Goal: Find specific page/section: Find specific page/section

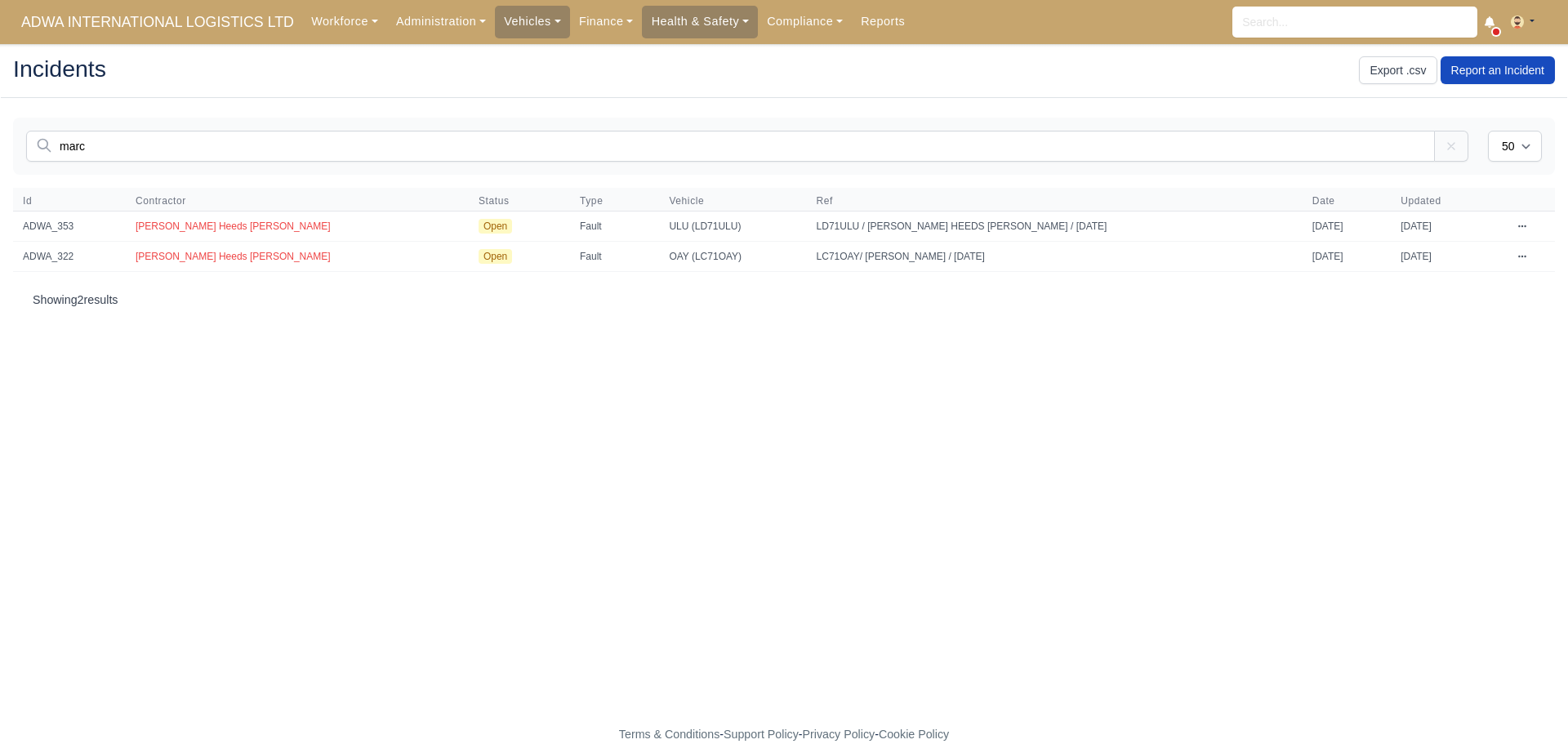
select select "50"
click at [246, 21] on span "ADWA INTERNATIONAL LOGISTICS LTD" at bounding box center [157, 22] width 289 height 33
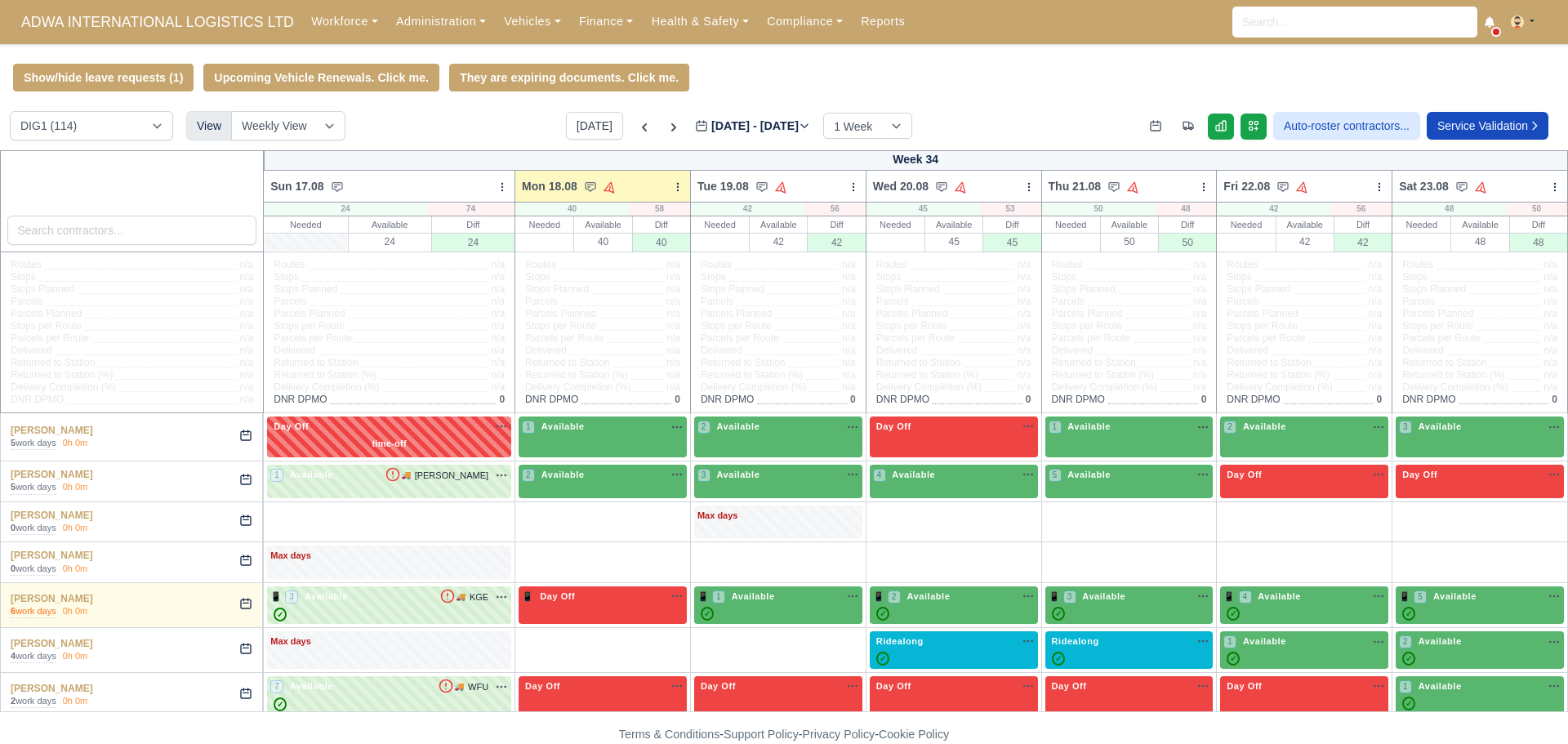
click at [171, 224] on input "search" at bounding box center [132, 230] width 250 height 29
drag, startPoint x: 296, startPoint y: 13, endPoint x: 301, endPoint y: 32, distance: 19.6
click at [302, 14] on link "Workforce" at bounding box center [344, 21] width 85 height 32
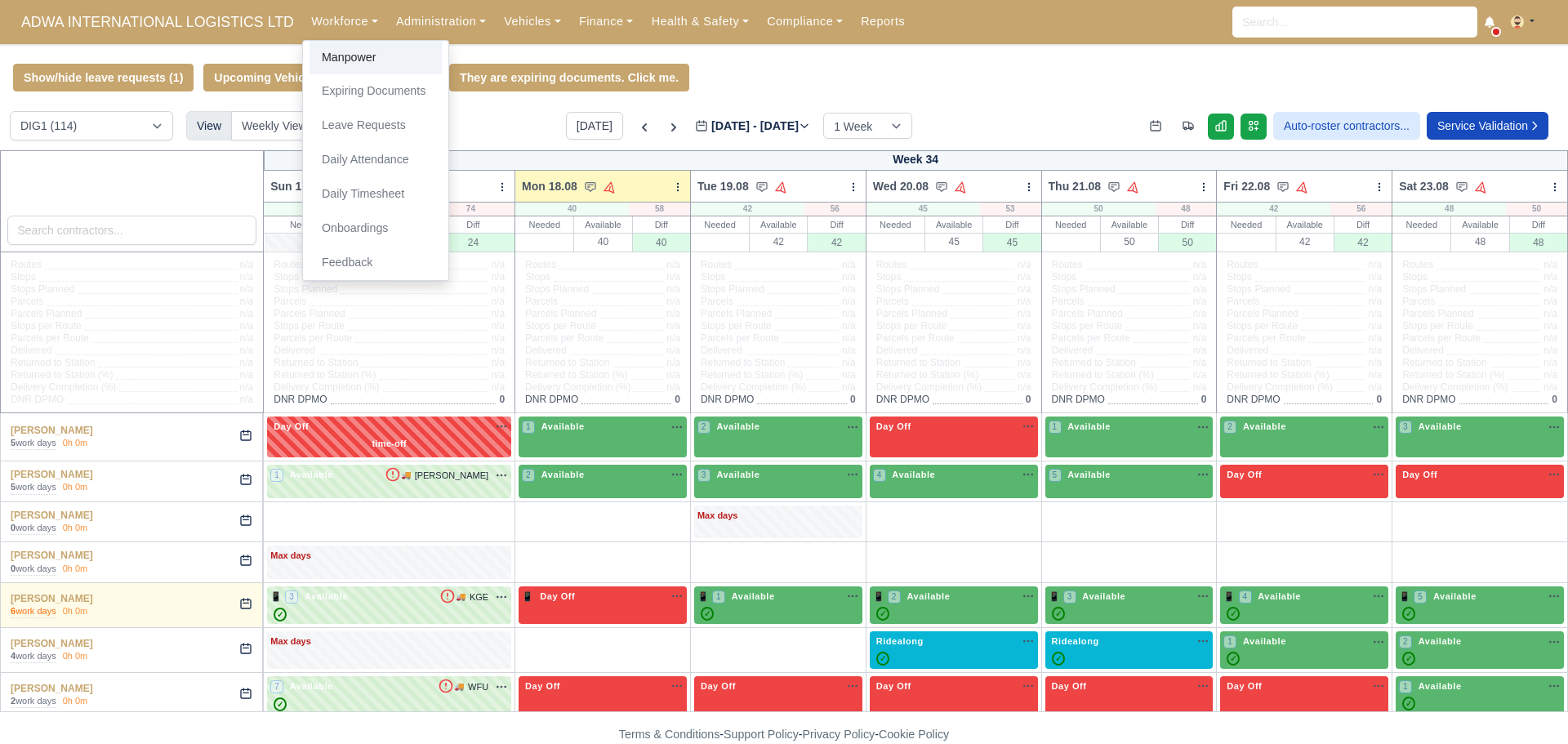
click at [310, 54] on link "Manpower" at bounding box center [376, 58] width 132 height 34
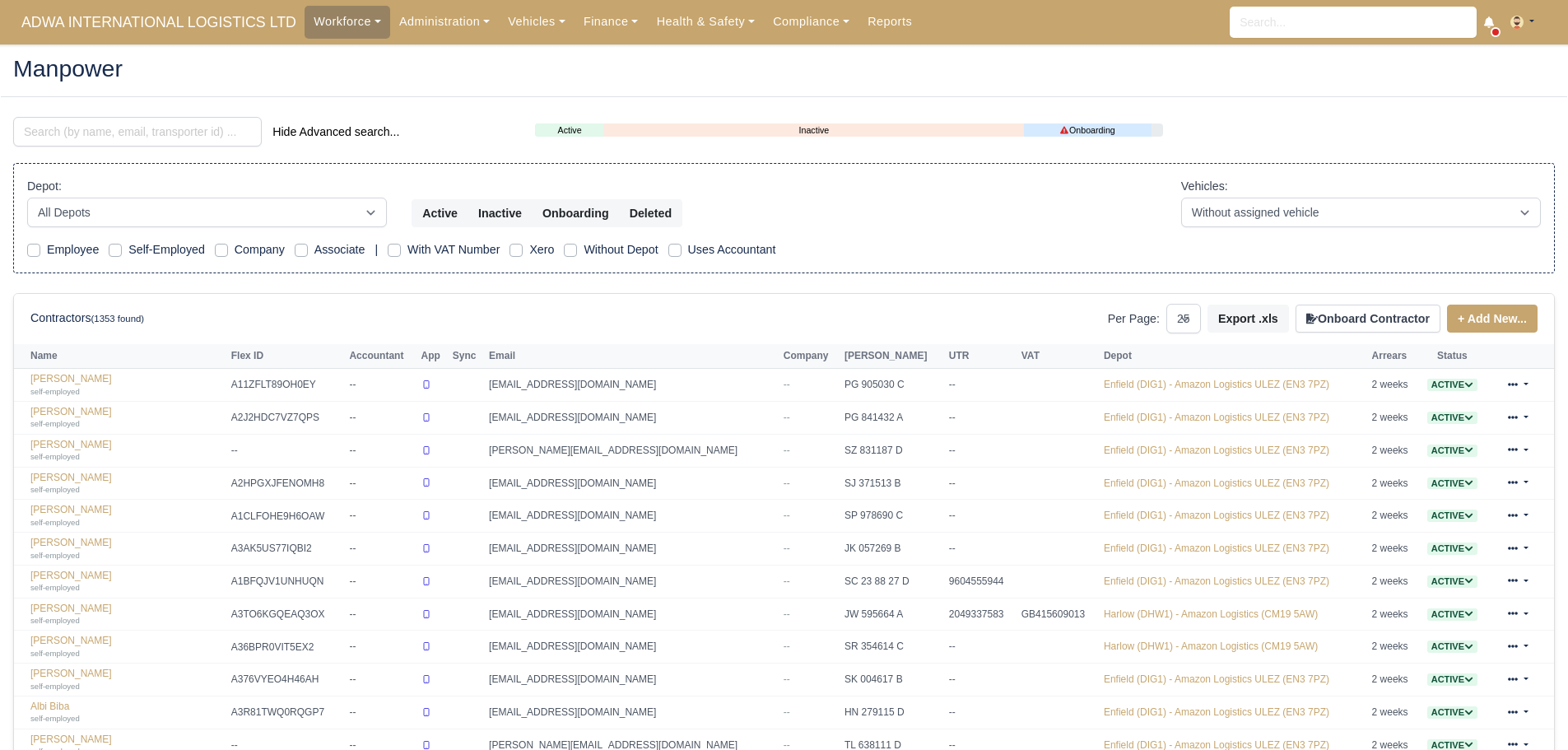
select select "25"
click at [68, 135] on input "search" at bounding box center [137, 132] width 248 height 29
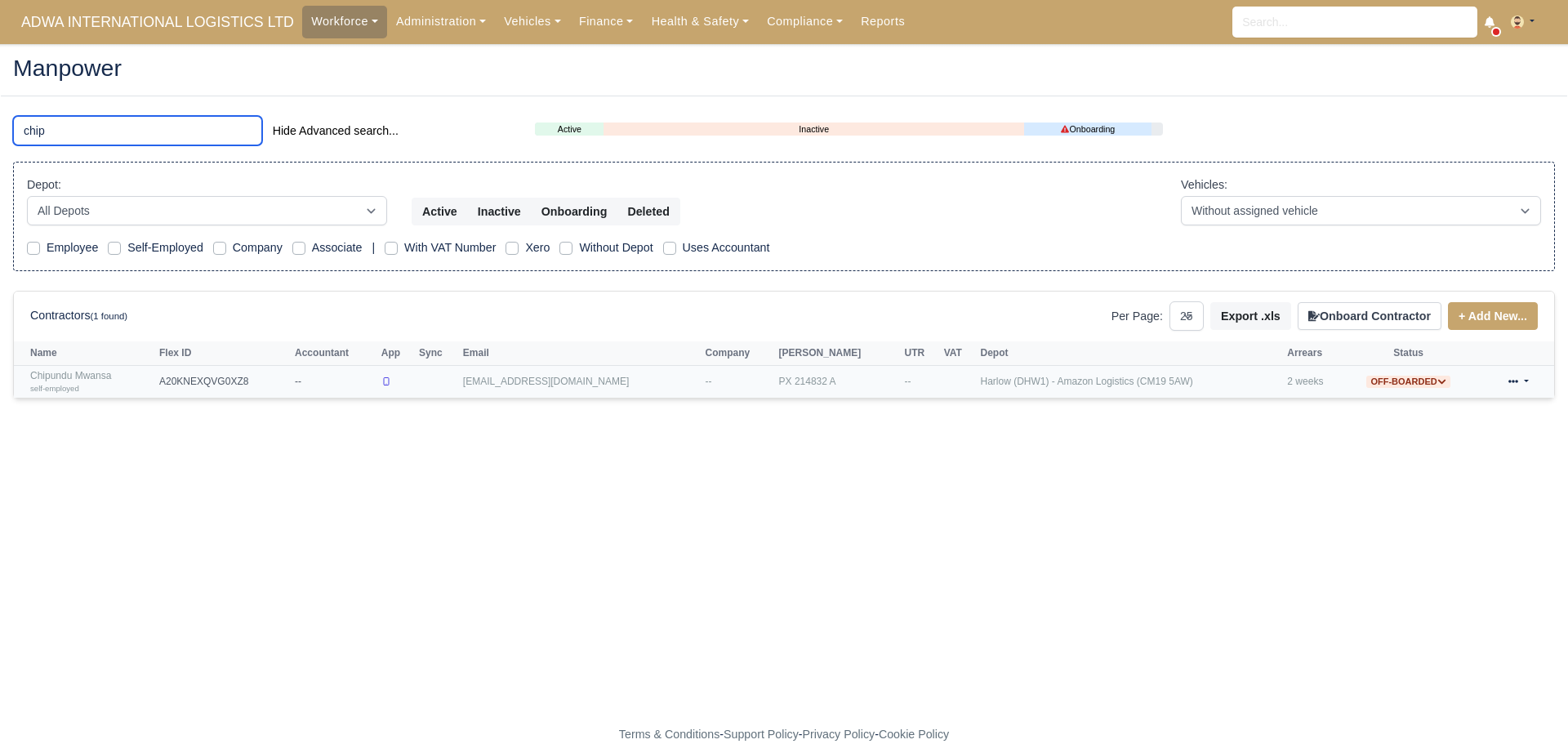
type input "chip"
click at [85, 376] on link "Chipundu Mwansa self-employed" at bounding box center [90, 382] width 121 height 24
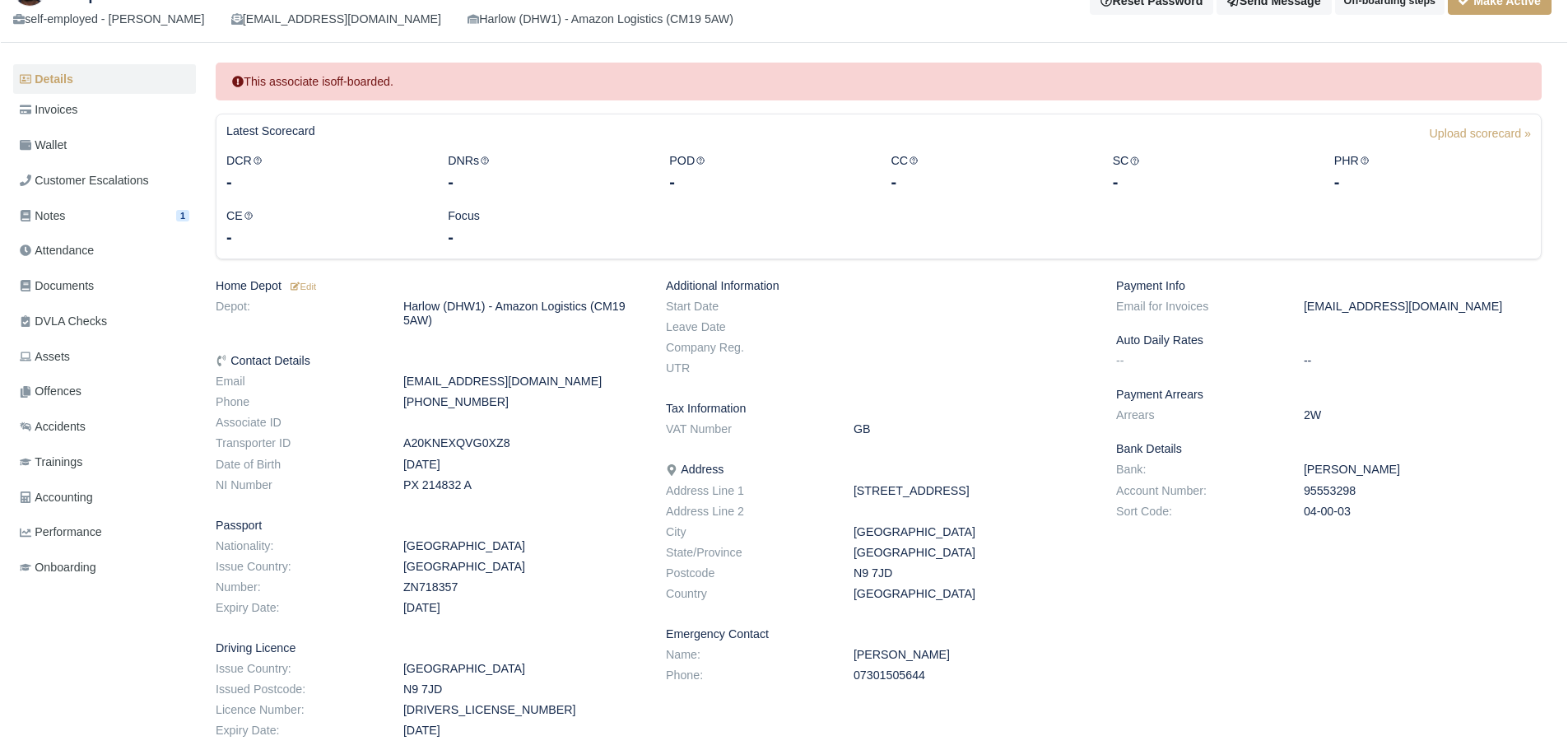
scroll to position [164, 0]
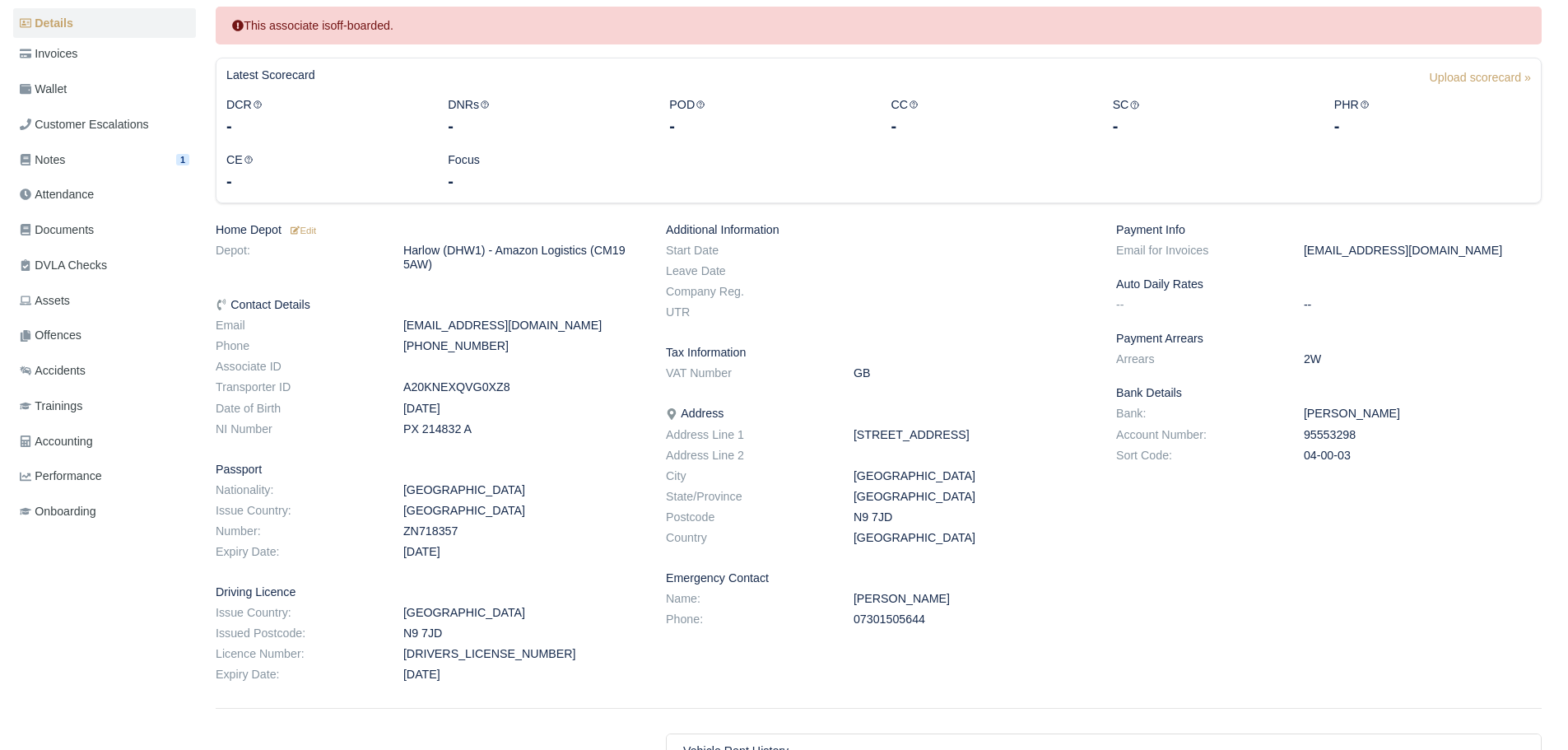
drag, startPoint x: 470, startPoint y: 409, endPoint x: 395, endPoint y: 412, distance: 75.1
click at [395, 412] on dd "[DATE]" at bounding box center [521, 408] width 262 height 14
drag, startPoint x: 411, startPoint y: 410, endPoint x: 422, endPoint y: 421, distance: 15.6
click at [412, 410] on dd "Jun 19, 1978" at bounding box center [521, 408] width 262 height 14
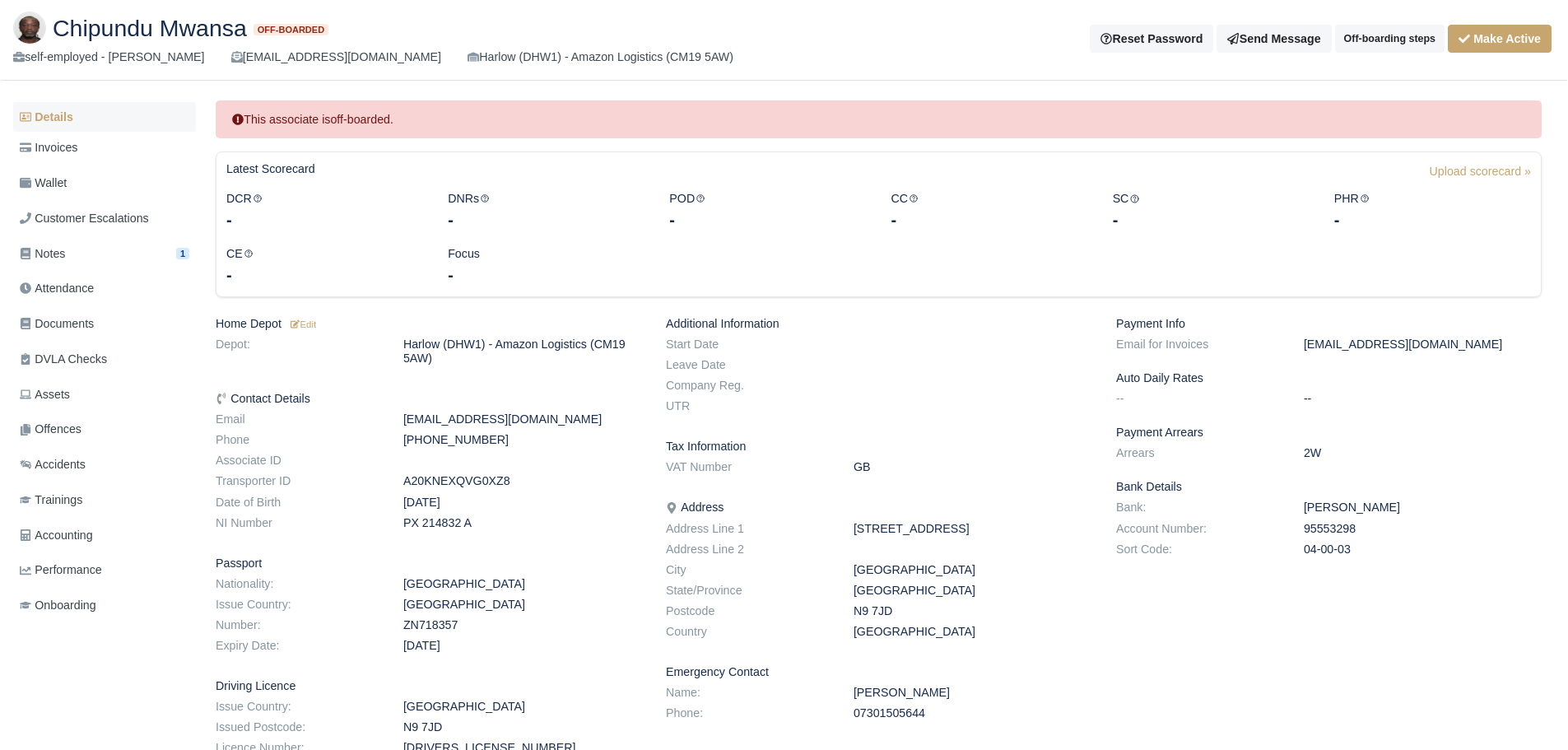
scroll to position [0, 0]
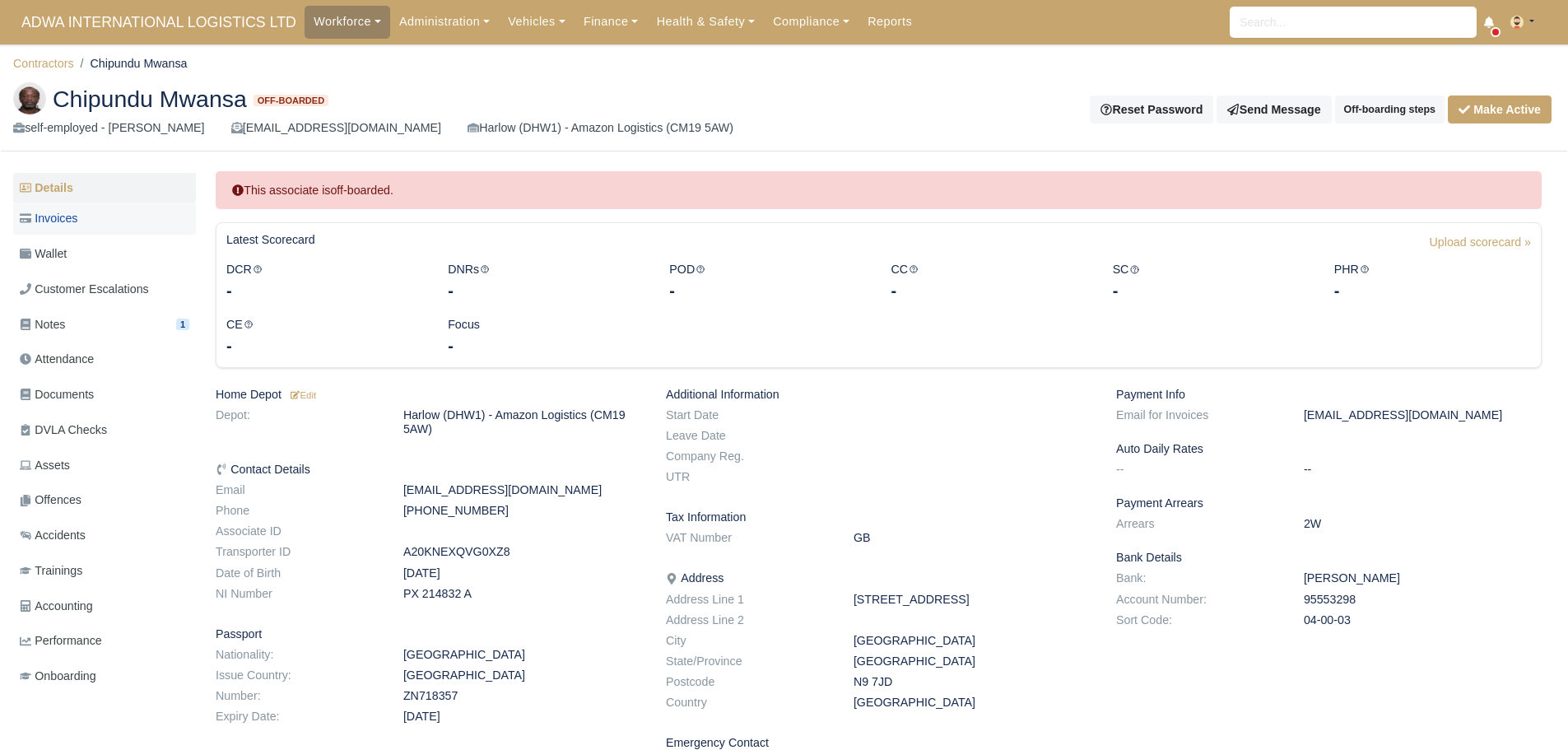
click at [78, 220] on span "Invoices" at bounding box center [48, 218] width 58 height 19
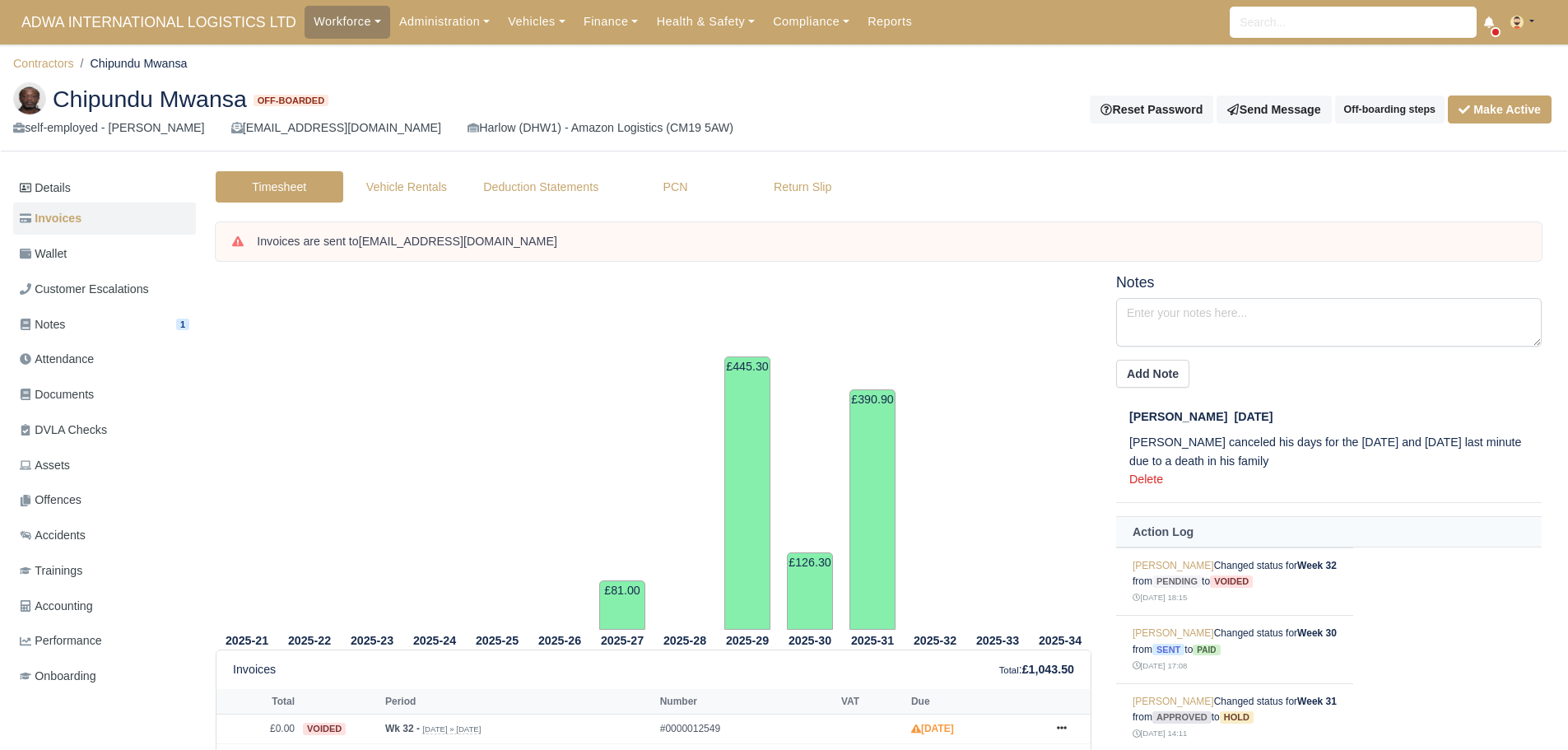
click at [875, 601] on td "£390.90" at bounding box center [872, 509] width 46 height 240
click at [869, 512] on td "£390.90" at bounding box center [872, 509] width 46 height 240
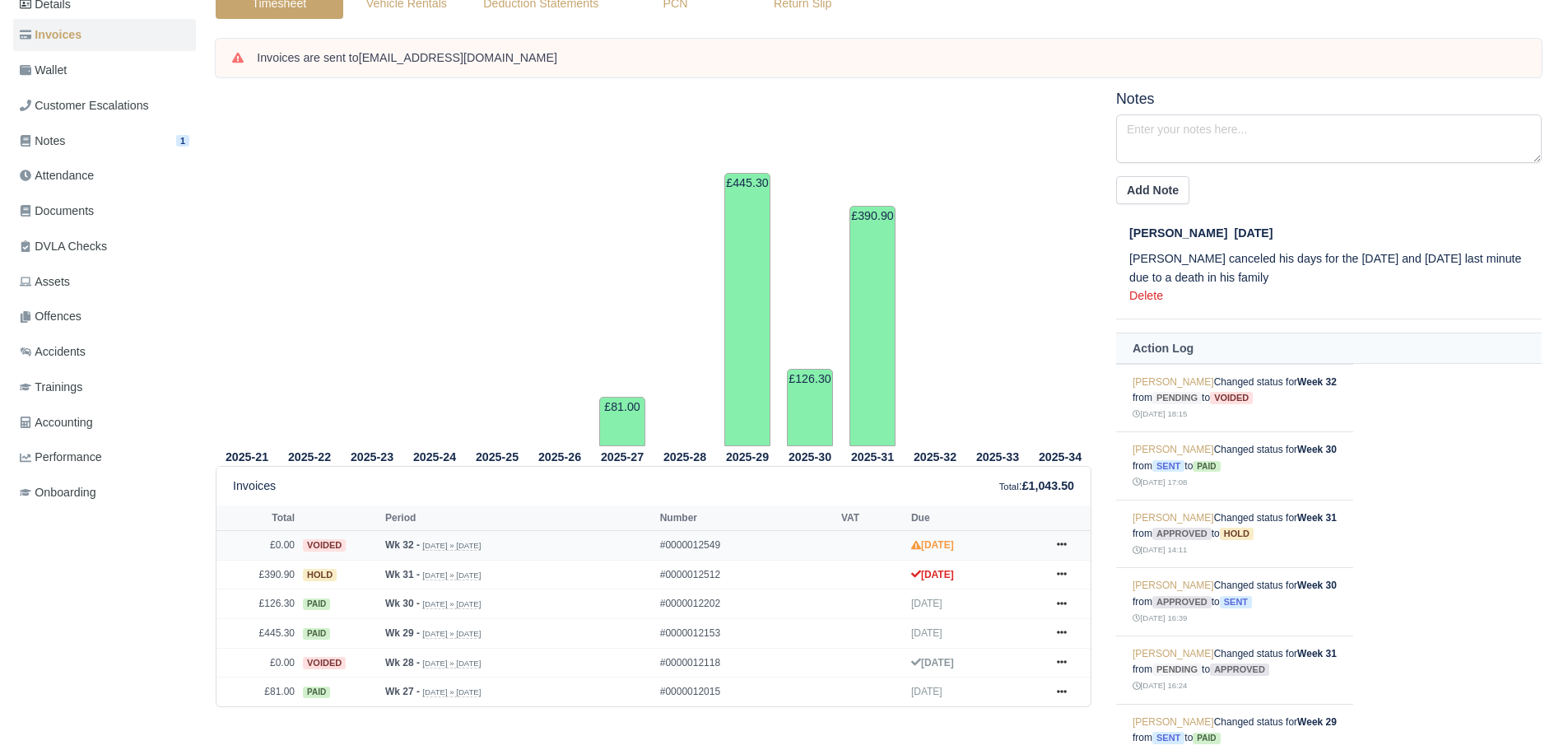
scroll to position [230, 0]
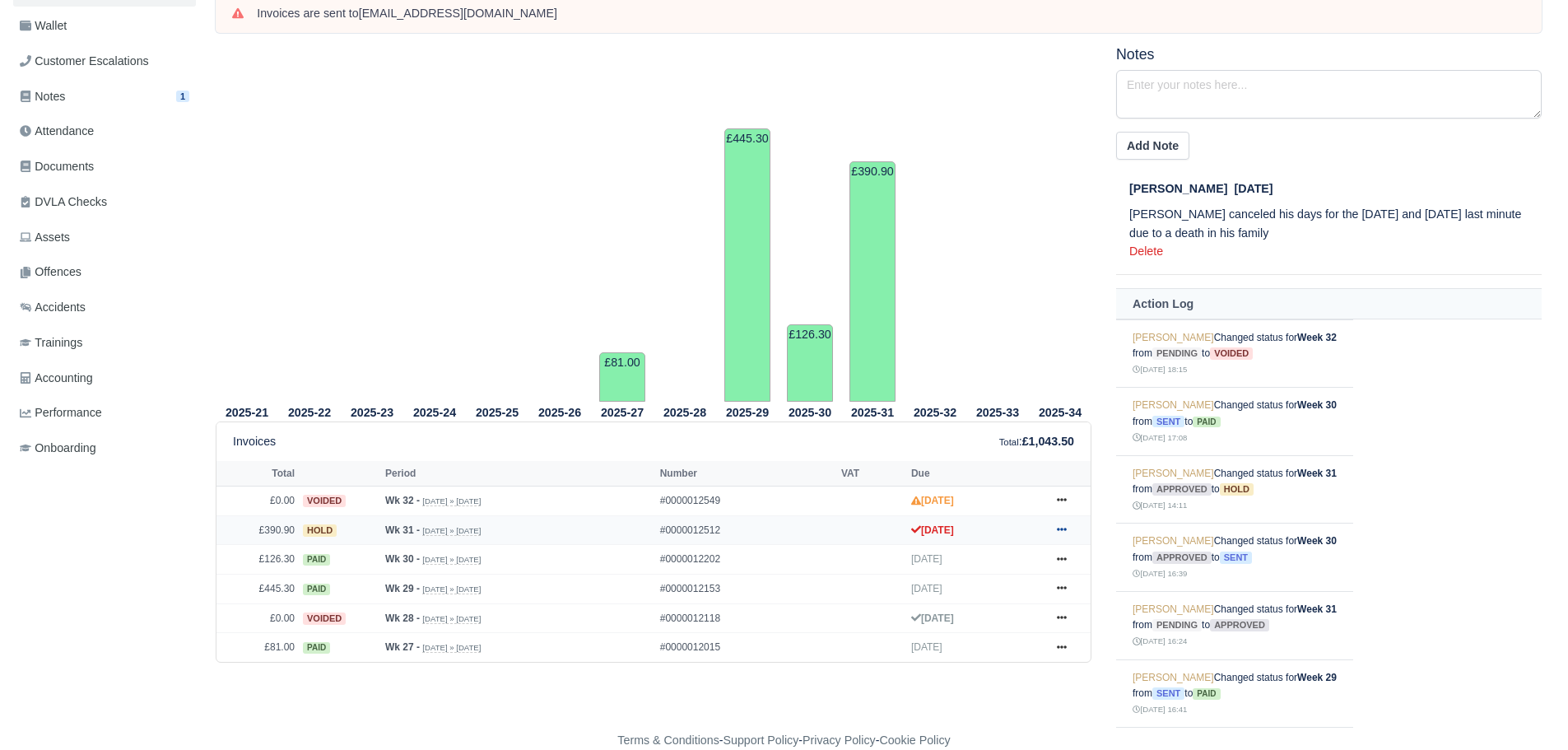
click at [1054, 528] on link at bounding box center [1061, 530] width 25 height 21
click at [966, 330] on link "Show Invoice" at bounding box center [1000, 328] width 146 height 35
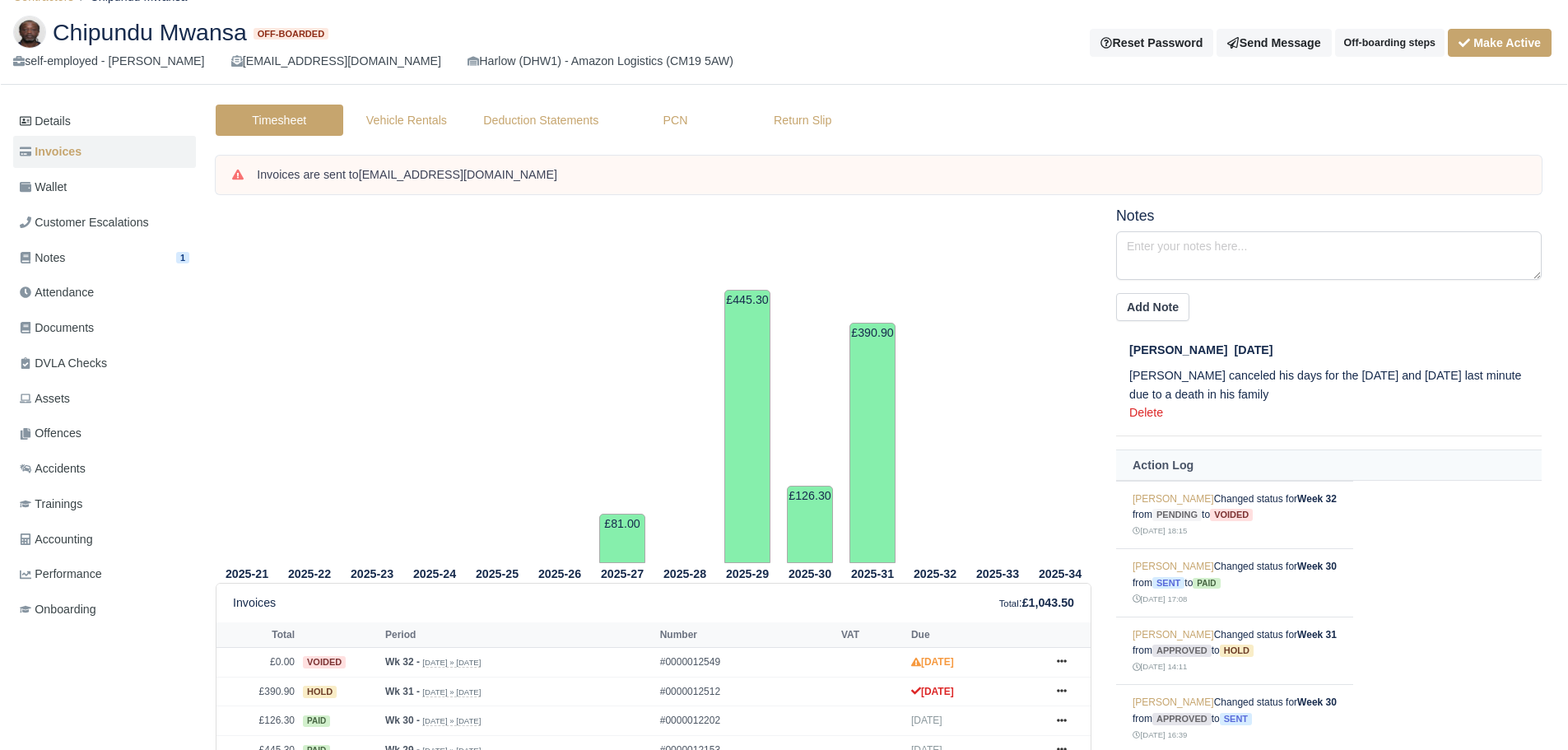
scroll to position [66, 0]
